Goal: Task Accomplishment & Management: Complete application form

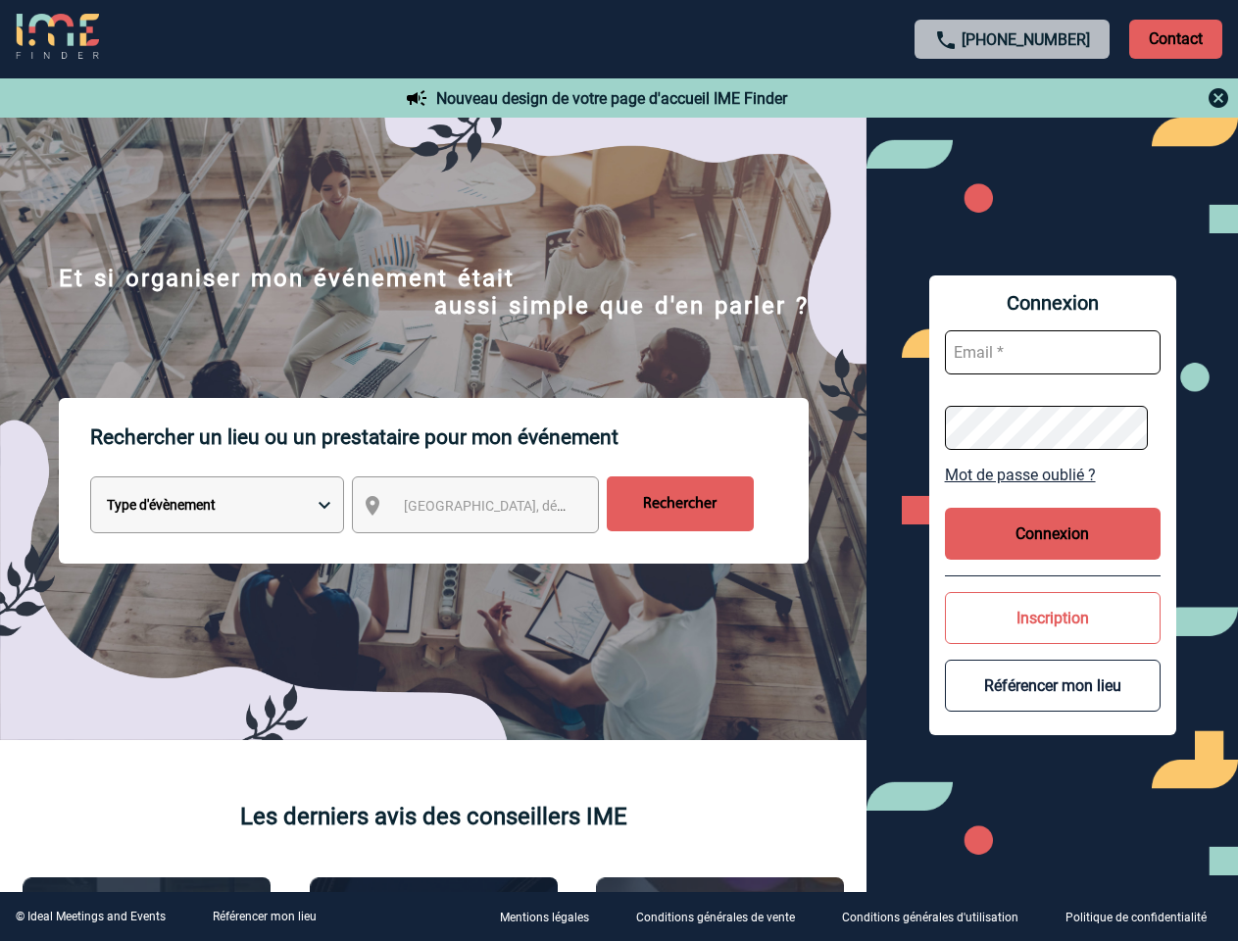
click at [618, 470] on p "Rechercher un lieu ou un prestataire pour mon événement" at bounding box center [449, 437] width 718 height 78
click at [1175, 38] on p "Contact" at bounding box center [1175, 39] width 93 height 39
click at [1012, 98] on div at bounding box center [1013, 98] width 436 height 24
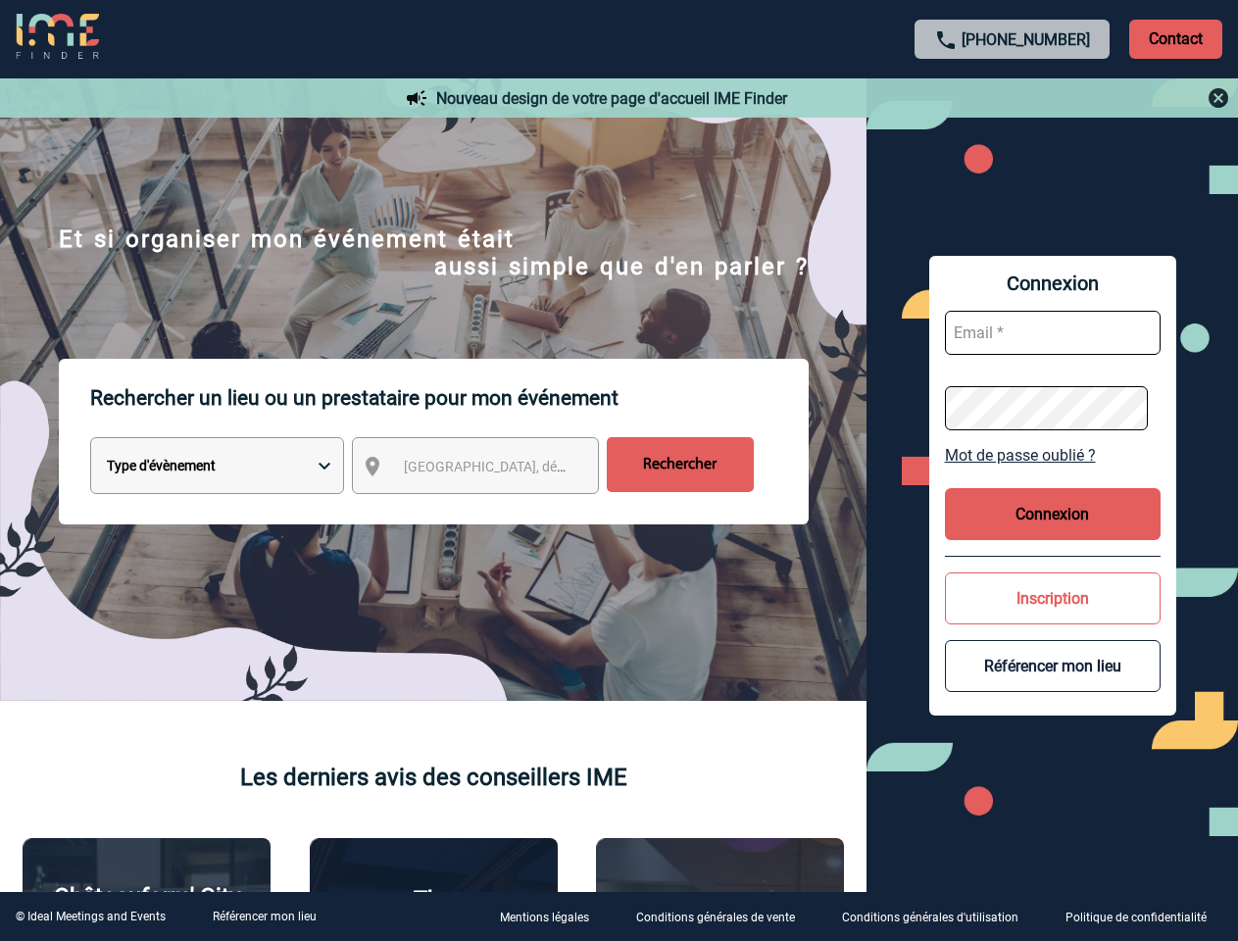
click at [493, 509] on div at bounding box center [501, 380] width 1002 height 761
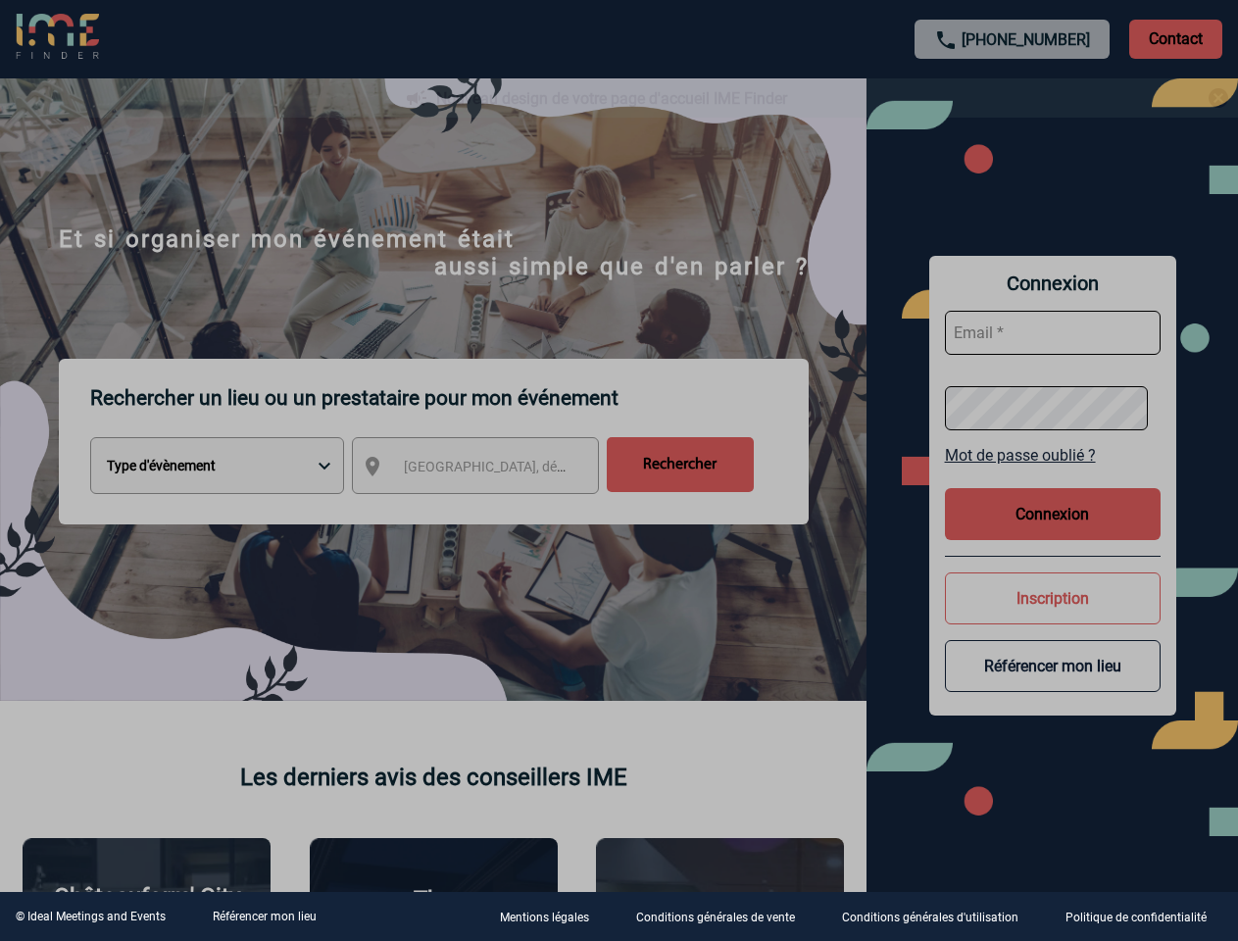
click at [1052, 474] on div at bounding box center [619, 470] width 1238 height 941
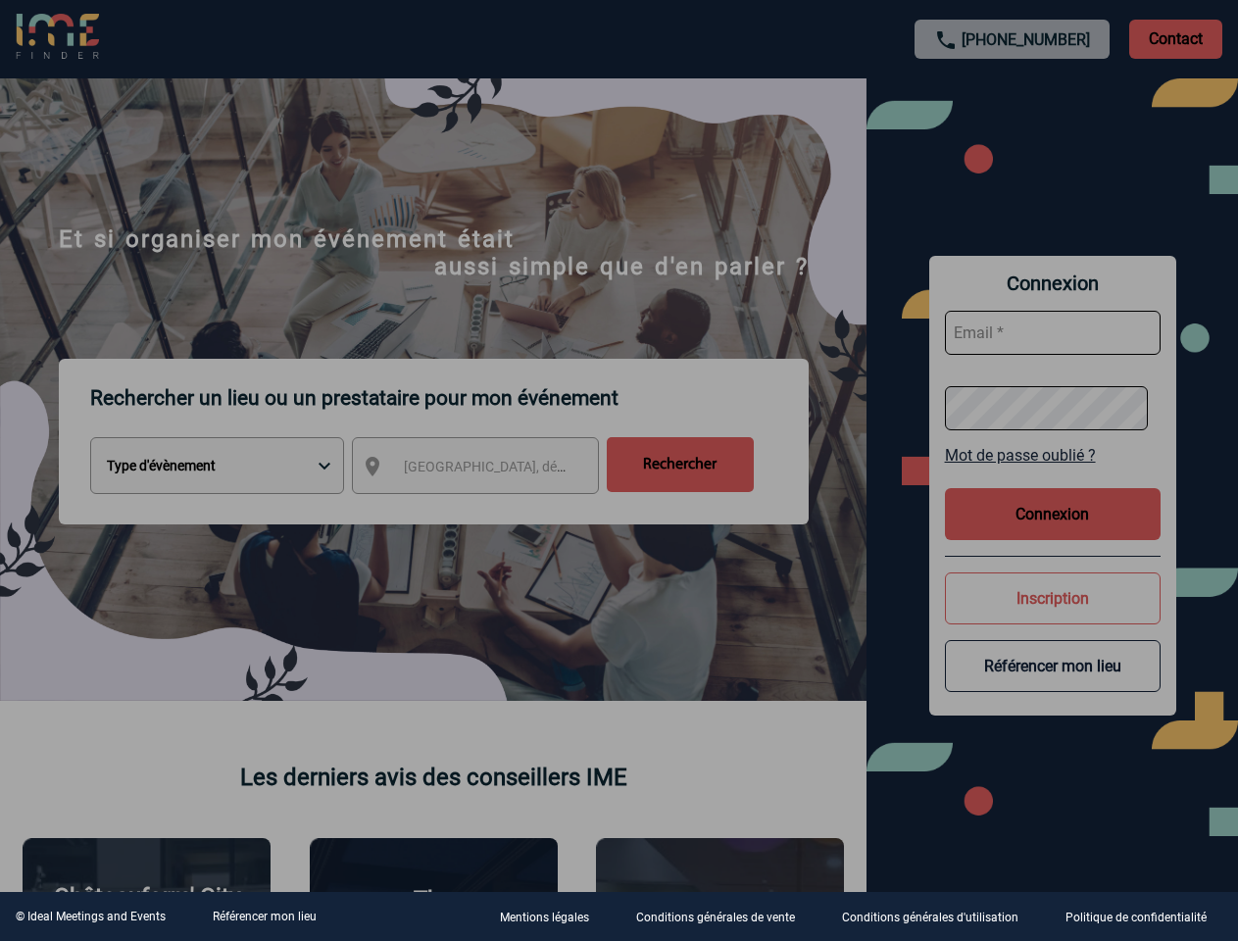
click at [1052, 533] on div at bounding box center [619, 470] width 1238 height 941
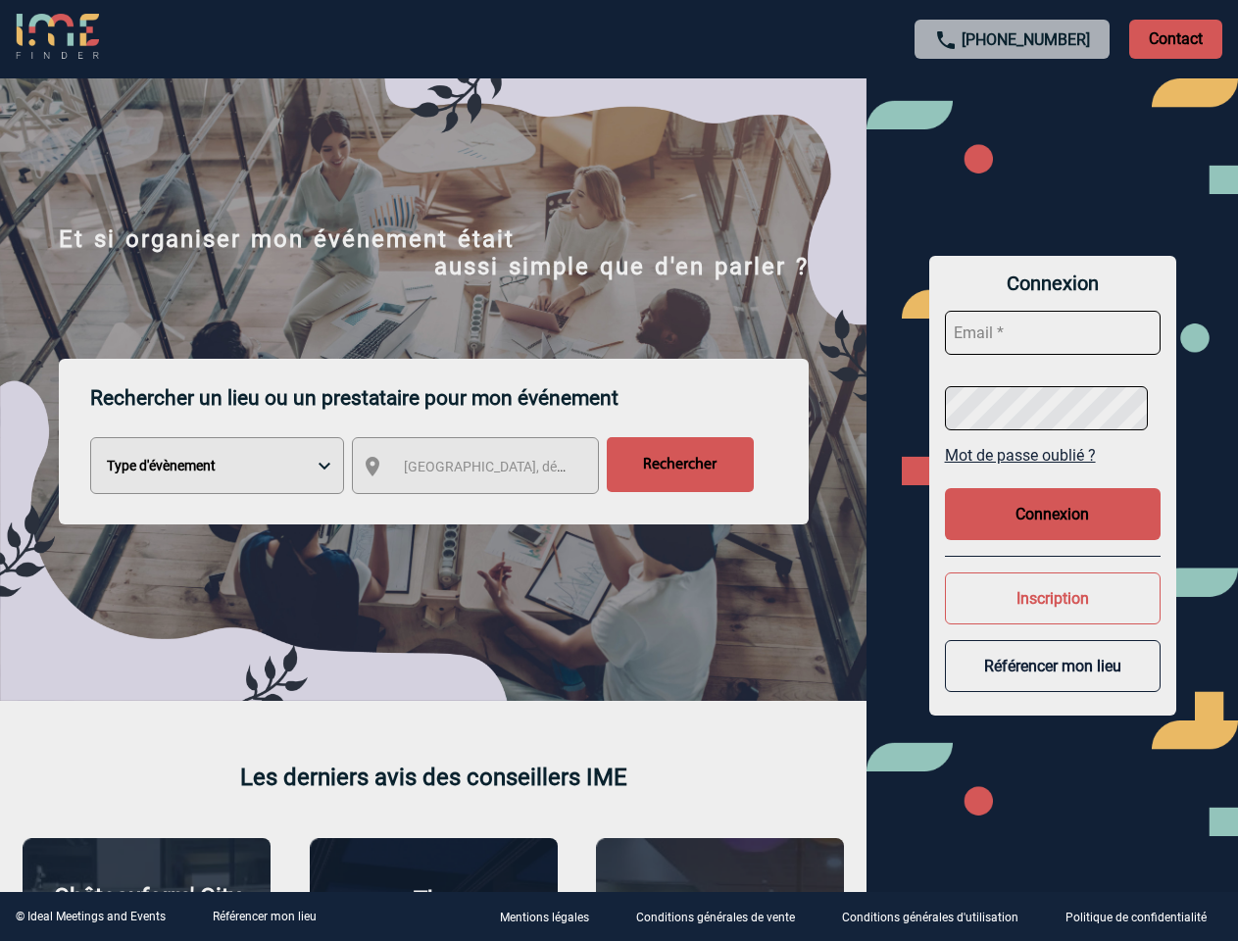
click at [1052, 617] on div at bounding box center [619, 470] width 1238 height 941
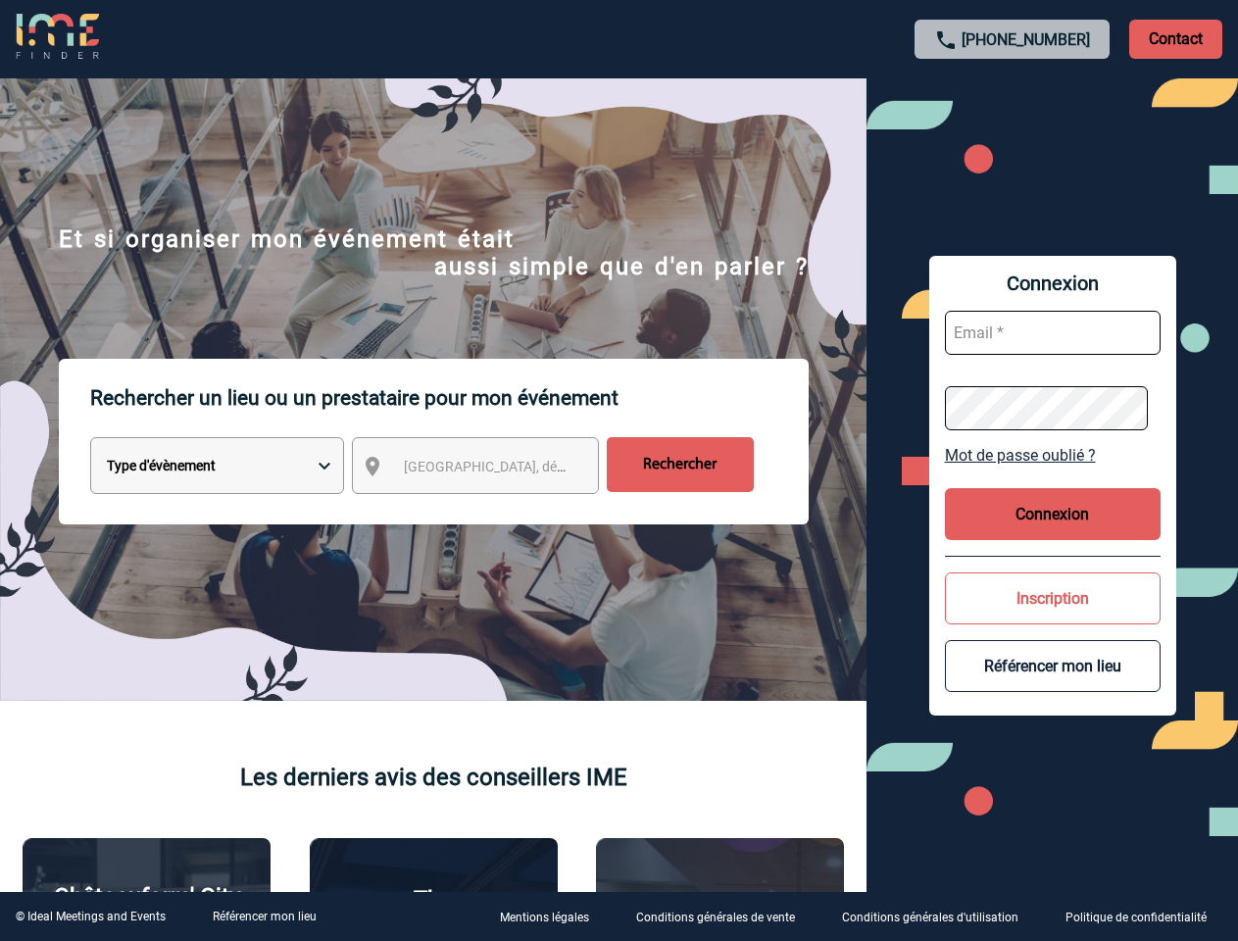
click at [1052, 685] on button "Référencer mon lieu" at bounding box center [1053, 666] width 216 height 52
click at [264, 916] on link "Référencer mon lieu" at bounding box center [265, 916] width 104 height 14
